Goal: Transaction & Acquisition: Book appointment/travel/reservation

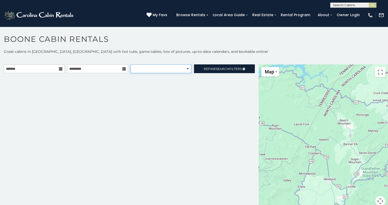
click at [174, 66] on select "**********" at bounding box center [161, 68] width 61 height 9
click at [168, 68] on select "**********" at bounding box center [161, 68] width 61 height 9
click at [131, 64] on select "**********" at bounding box center [161, 68] width 61 height 9
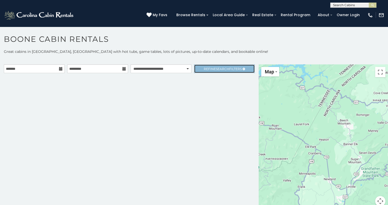
click at [230, 71] on link "Refine Search Filters" at bounding box center [224, 68] width 61 height 9
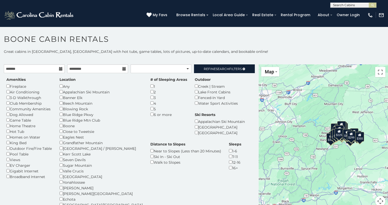
click at [229, 168] on div "16+" at bounding box center [235, 168] width 12 height 6
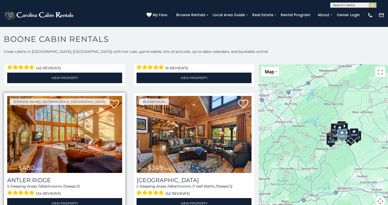
scroll to position [273, 0]
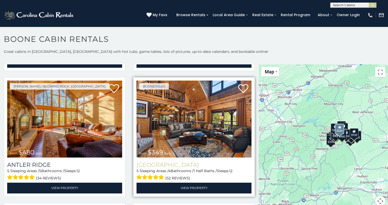
select select "**********"
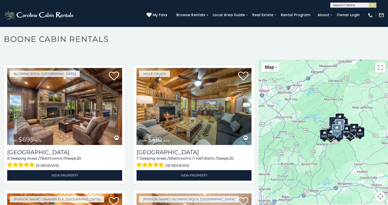
scroll to position [405, 0]
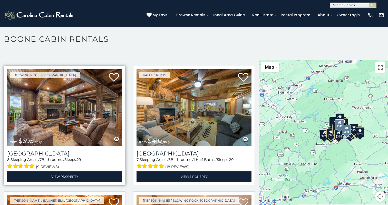
click at [79, 118] on img at bounding box center [64, 107] width 115 height 77
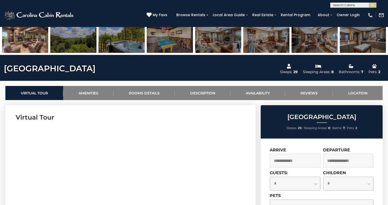
scroll to position [186, 0]
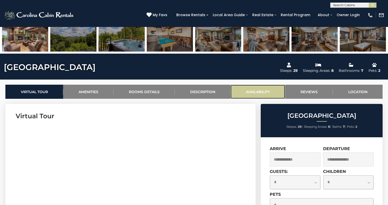
click at [254, 91] on link "Availability" at bounding box center [257, 92] width 55 height 14
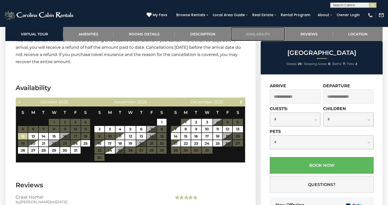
scroll to position [1521, 0]
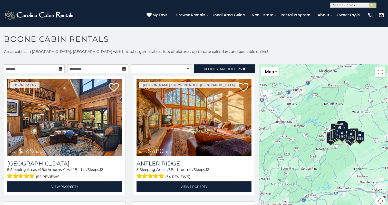
click at [61, 70] on icon at bounding box center [61, 69] width 4 height 4
click at [61, 69] on icon at bounding box center [61, 69] width 4 height 4
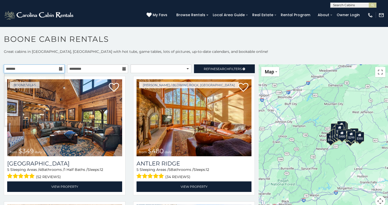
click at [55, 69] on input "text" at bounding box center [34, 68] width 61 height 9
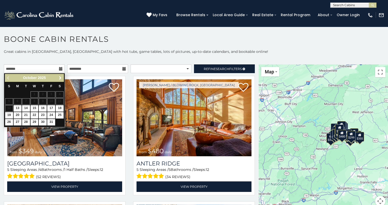
click at [60, 77] on span "Next" at bounding box center [60, 78] width 4 height 4
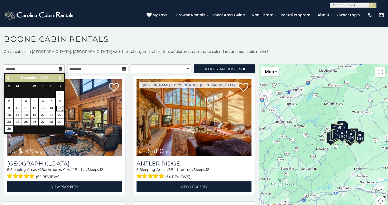
click at [60, 108] on link "15" at bounding box center [60, 108] width 8 height 6
type input "**********"
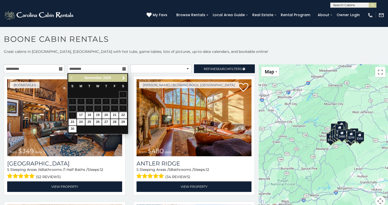
click at [74, 117] on table "S M T W T F S 1 2 3 4 5 6 7 8 9 10 11 12 13 14 15 16 17 18 19 20 21 22 23 24 25…" at bounding box center [97, 107] width 59 height 51
click at [81, 116] on link "17" at bounding box center [81, 115] width 8 height 6
type input "**********"
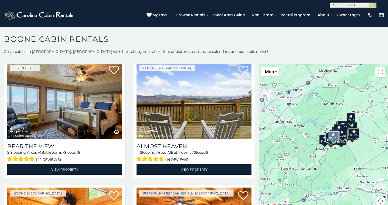
scroll to position [520, 0]
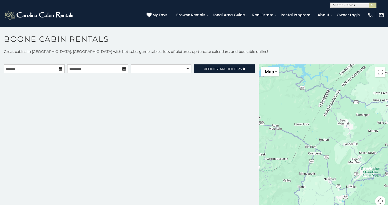
click at [62, 69] on icon at bounding box center [61, 69] width 4 height 4
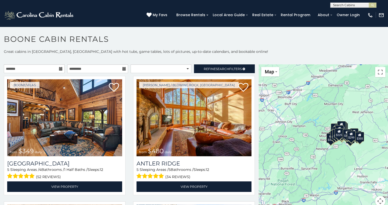
click at [61, 68] on icon at bounding box center [61, 69] width 4 height 4
click at [60, 69] on icon at bounding box center [61, 69] width 4 height 4
click at [40, 71] on input "text" at bounding box center [34, 68] width 61 height 9
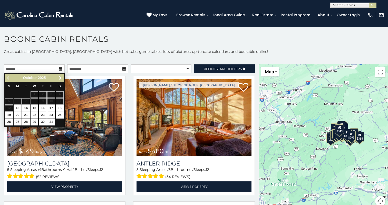
click at [62, 79] on span "Next" at bounding box center [60, 78] width 4 height 4
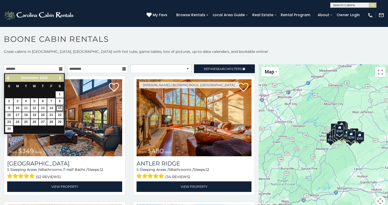
click at [61, 107] on link "15" at bounding box center [60, 108] width 8 height 6
type input "**********"
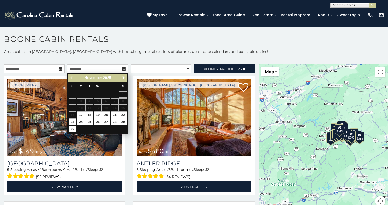
click at [72, 115] on table "S M T W T F S 1 2 3 4 5 6 7 8 9 10 11 12 13 14 15 16 17 18 19 20 21 22 23 24 25…" at bounding box center [97, 107] width 59 height 51
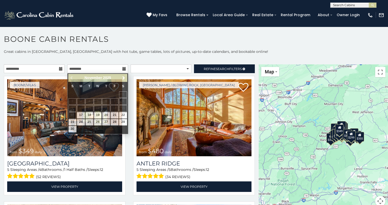
click at [147, 54] on p "Great cabins in Boone, NC with hot tubs, game tables, lots of pictures, up-to-d…" at bounding box center [194, 51] width 388 height 5
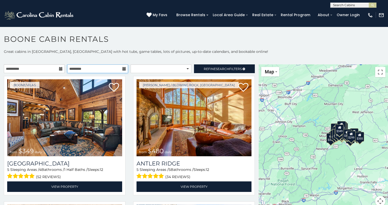
click at [122, 65] on input "text" at bounding box center [97, 68] width 61 height 9
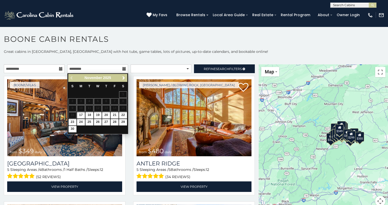
click at [222, 75] on div "**********" at bounding box center [129, 69] width 259 height 11
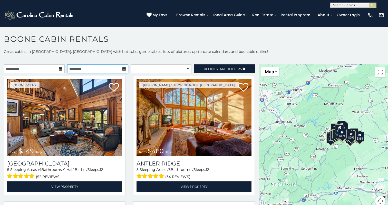
click at [99, 69] on input "text" at bounding box center [97, 68] width 61 height 9
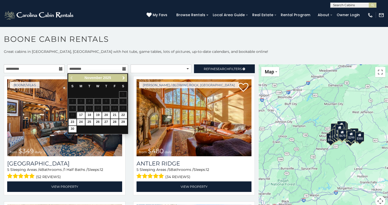
click at [125, 77] on span "Next" at bounding box center [124, 78] width 4 height 4
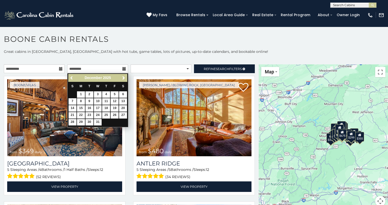
click at [72, 78] on span "Previous" at bounding box center [72, 78] width 4 height 4
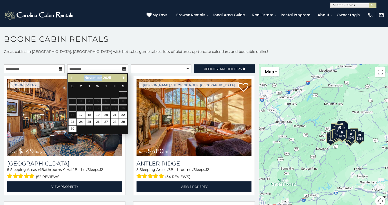
click at [72, 78] on div "Previous Next November 2025" at bounding box center [97, 78] width 59 height 8
click at [124, 77] on span "Next" at bounding box center [124, 78] width 4 height 4
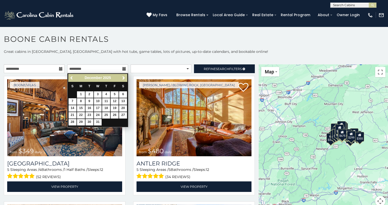
click at [72, 77] on span "Previous" at bounding box center [72, 78] width 4 height 4
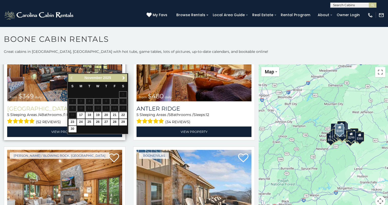
scroll to position [61, 0]
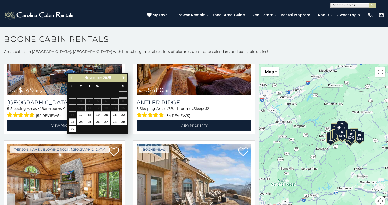
click at [278, 40] on h1 "Boone Cabin Rentals" at bounding box center [194, 41] width 388 height 15
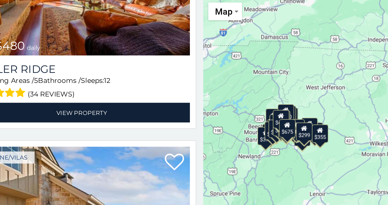
drag, startPoint x: 331, startPoint y: 143, endPoint x: 284, endPoint y: 144, distance: 46.5
click at [284, 144] on div "$349 $480 $315 $425 $565 $355 $635 $675 $930 $400 $451 $330 $400 $485 $460 $395…" at bounding box center [323, 138] width 129 height 148
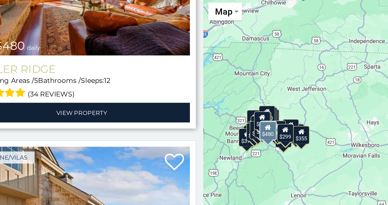
scroll to position [0, 0]
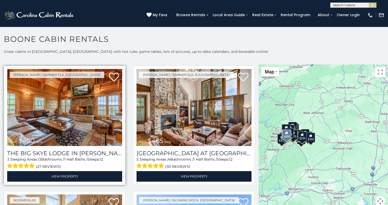
scroll to position [762, 0]
